Goal: Navigation & Orientation: Find specific page/section

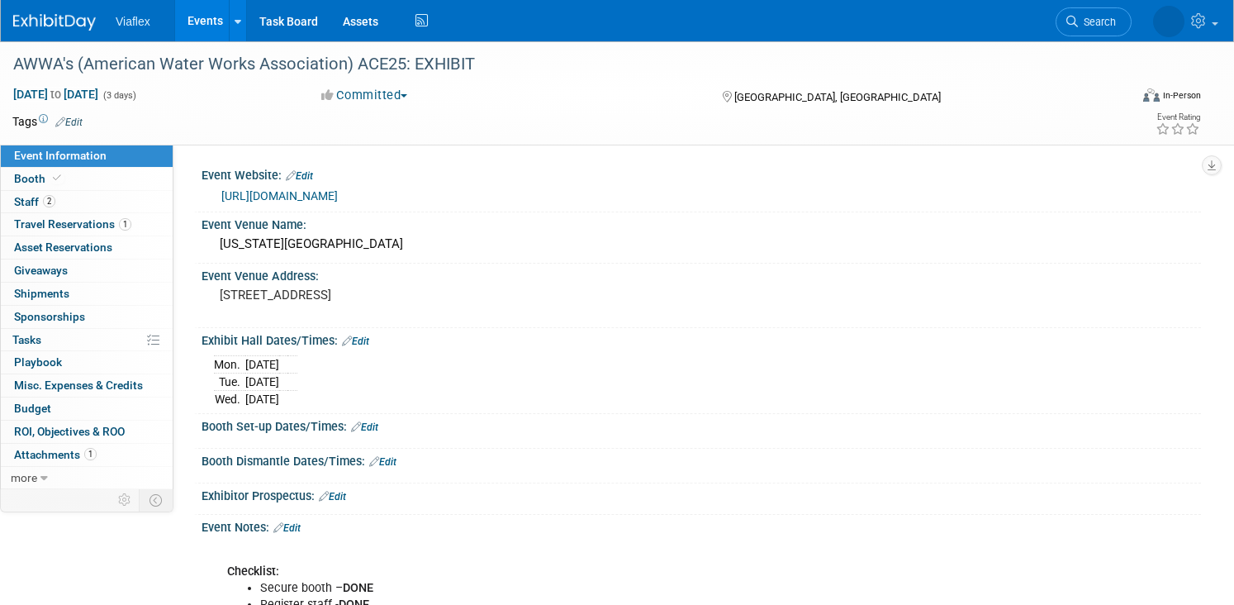
click at [207, 16] on link "Events" at bounding box center [205, 20] width 60 height 41
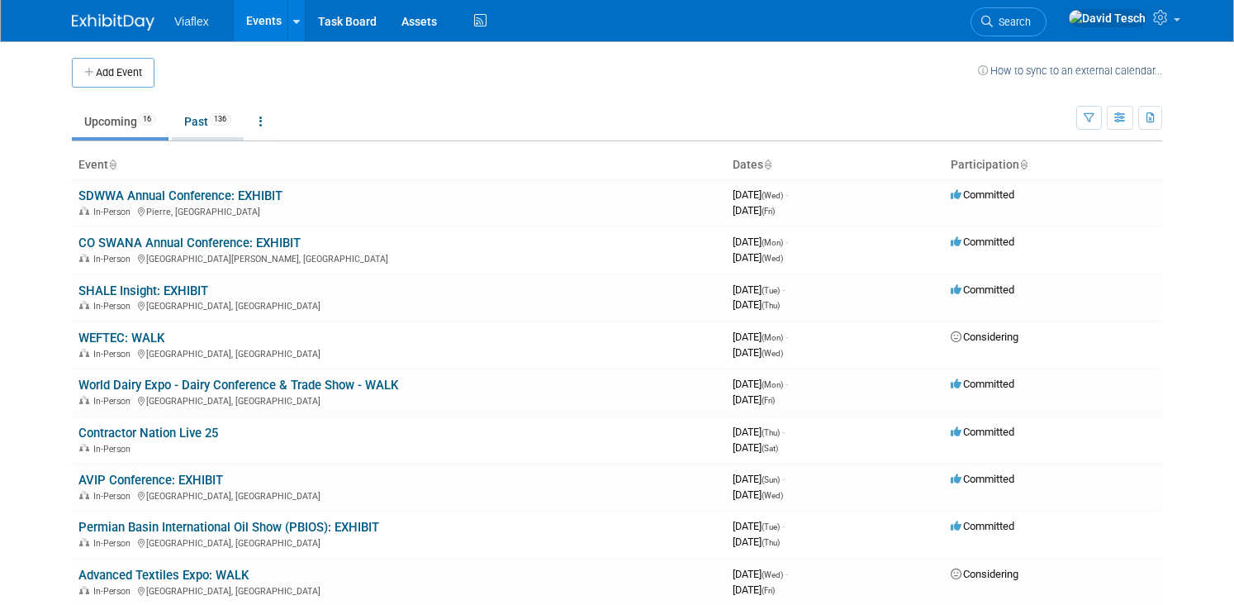
click at [195, 121] on link "Past 136" at bounding box center [208, 121] width 72 height 31
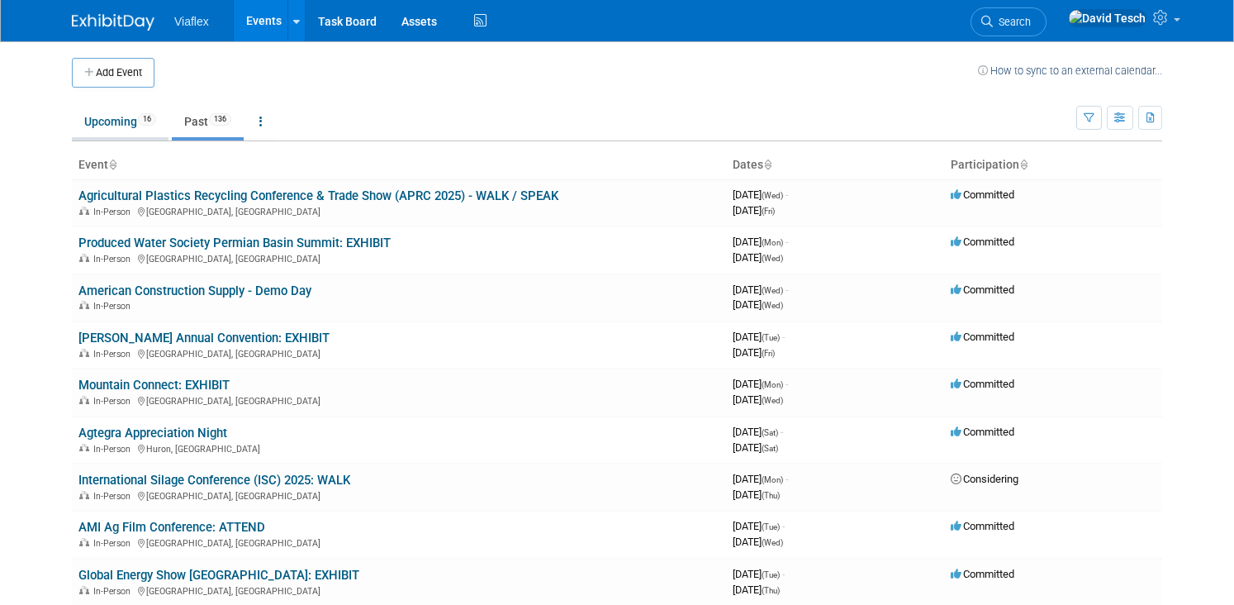
click at [120, 114] on link "Upcoming 16" at bounding box center [120, 121] width 97 height 31
